Goal: Task Accomplishment & Management: Use online tool/utility

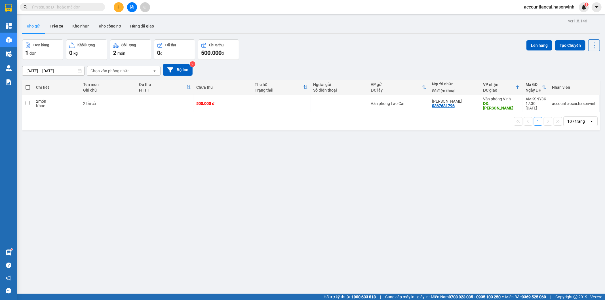
click at [136, 8] on button at bounding box center [132, 7] width 10 height 10
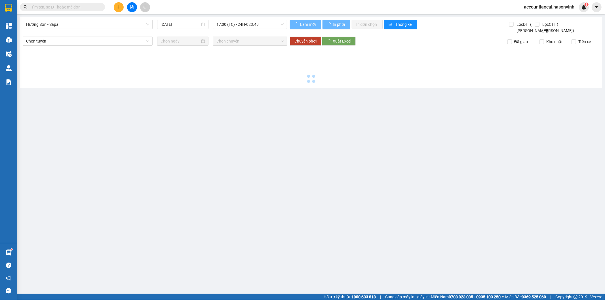
click at [131, 8] on icon "file-add" at bounding box center [132, 7] width 4 height 4
click at [64, 24] on span "Hương Sơn - Sapa" at bounding box center [87, 24] width 123 height 9
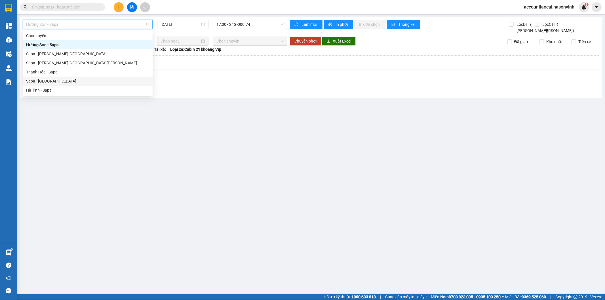
click at [54, 80] on div "Sapa - [GEOGRAPHIC_DATA]" at bounding box center [87, 81] width 123 height 6
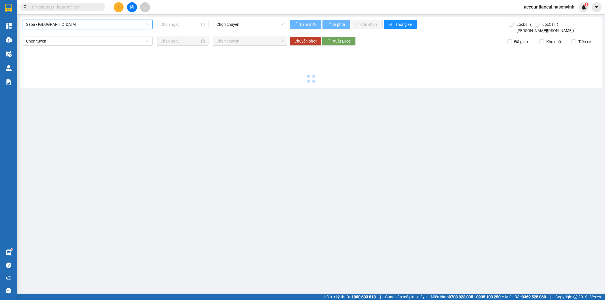
type input "[DATE]"
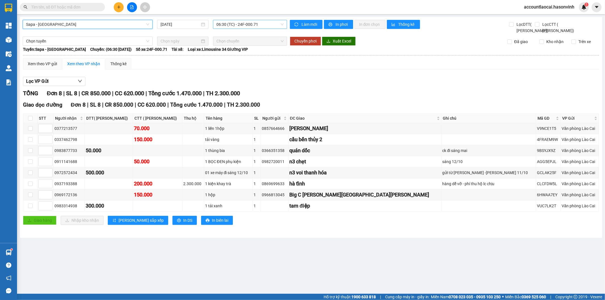
click at [256, 24] on span "06:30 (TC) - 24F-000.71" at bounding box center [249, 24] width 67 height 9
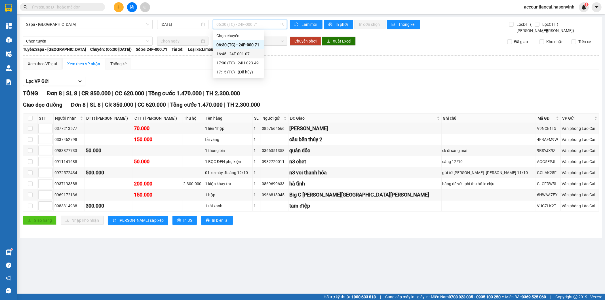
click at [253, 54] on div "16:45 - 24F-001.07" at bounding box center [238, 54] width 44 height 6
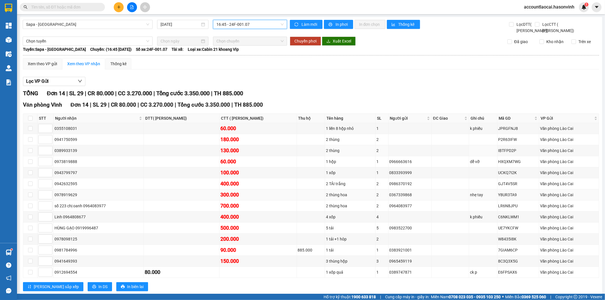
scroll to position [21, 0]
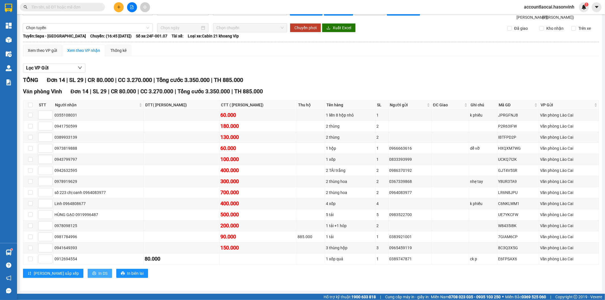
click at [98, 273] on span "In DS" at bounding box center [102, 273] width 9 height 6
click at [79, 15] on span "Sapa - [GEOGRAPHIC_DATA]" at bounding box center [87, 11] width 123 height 9
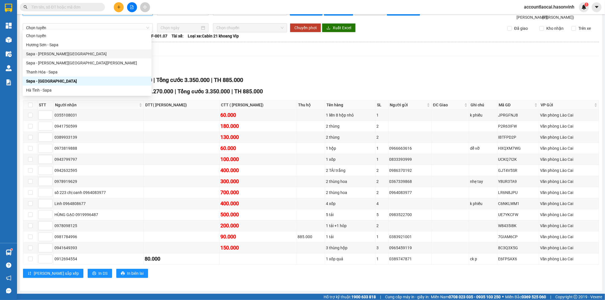
click at [68, 52] on div "Sapa - [PERSON_NAME][GEOGRAPHIC_DATA]" at bounding box center [87, 54] width 122 height 6
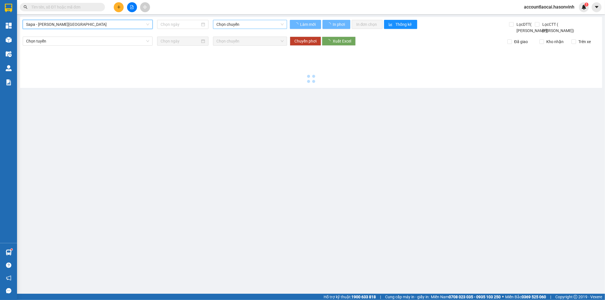
type input "[DATE]"
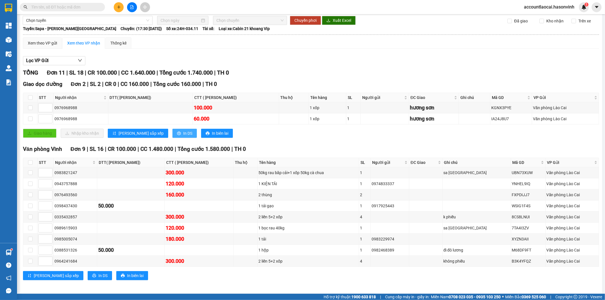
click at [183, 136] on span "In DS" at bounding box center [187, 133] width 9 height 6
drag, startPoint x: 77, startPoint y: 274, endPoint x: 80, endPoint y: 266, distance: 8.3
click at [98, 274] on span "In DS" at bounding box center [102, 276] width 9 height 6
